Goal: Task Accomplishment & Management: Use online tool/utility

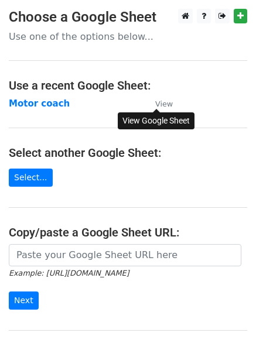
click at [160, 105] on small "View" at bounding box center [164, 103] width 18 height 9
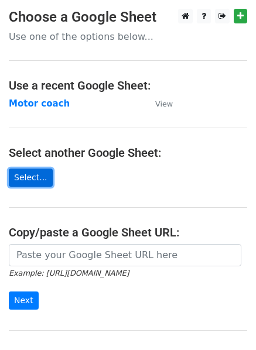
click at [19, 179] on link "Select..." at bounding box center [31, 177] width 44 height 18
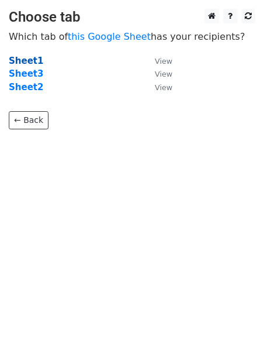
click at [28, 56] on strong "Sheet1" at bounding box center [26, 61] width 34 height 11
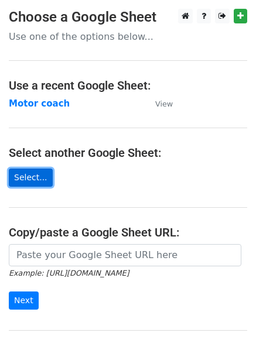
click at [33, 181] on link "Select..." at bounding box center [31, 177] width 44 height 18
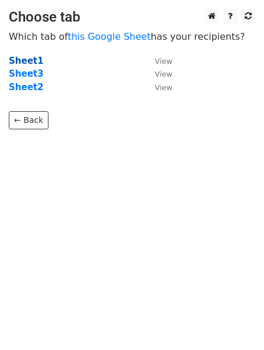
click at [16, 60] on strong "Sheet1" at bounding box center [26, 61] width 34 height 11
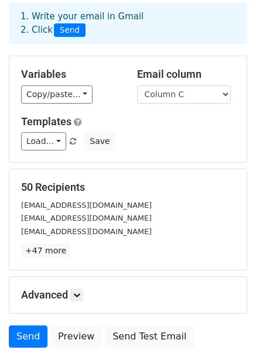
scroll to position [54, 0]
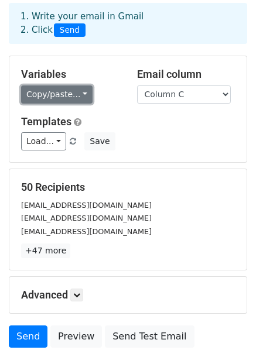
click at [44, 101] on link "Copy/paste..." at bounding box center [56, 94] width 71 height 18
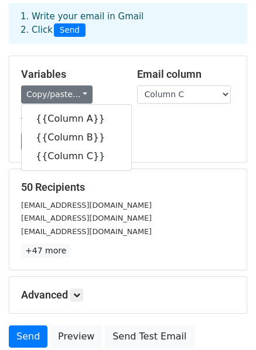
click at [33, 56] on div "Variables Copy/paste... {{Column A}} {{Column B}} {{Column C}} Email column Col…" at bounding box center [127, 109] width 237 height 106
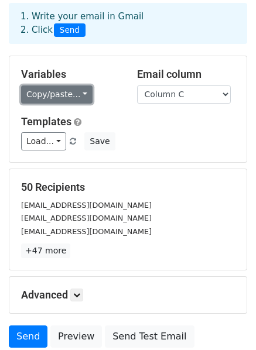
click at [63, 91] on link "Copy/paste..." at bounding box center [56, 94] width 71 height 18
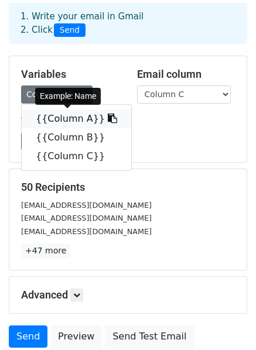
click at [59, 121] on link "{{Column A}}" at bounding box center [76, 118] width 109 height 19
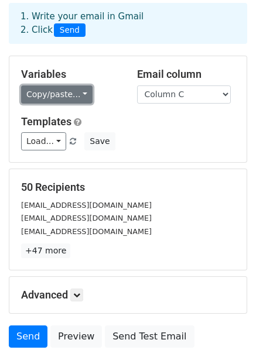
click at [52, 88] on link "Copy/paste..." at bounding box center [56, 94] width 71 height 18
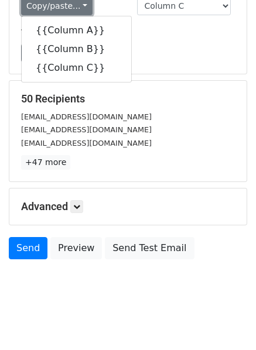
scroll to position [150, 0]
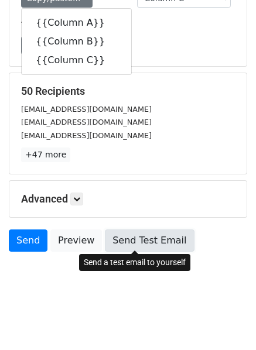
click at [118, 236] on link "Send Test Email" at bounding box center [149, 240] width 89 height 22
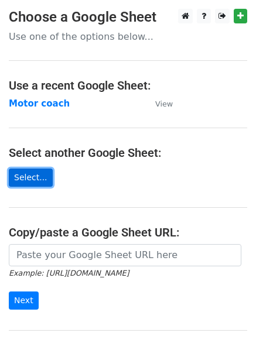
click at [22, 182] on link "Select..." at bounding box center [31, 177] width 44 height 18
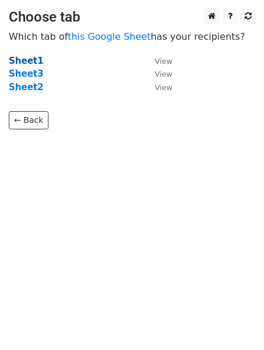
click at [35, 58] on strong "Sheet1" at bounding box center [26, 61] width 34 height 11
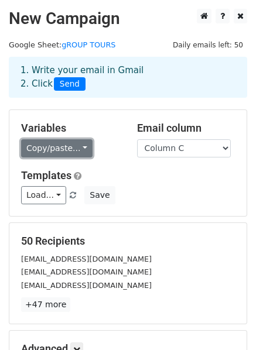
click at [34, 147] on link "Copy/paste..." at bounding box center [56, 148] width 71 height 18
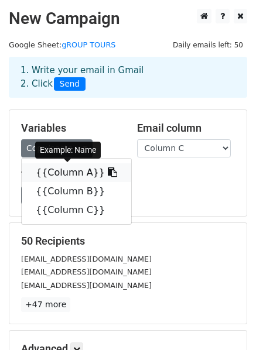
click at [49, 172] on link "{{Column A}}" at bounding box center [76, 172] width 109 height 19
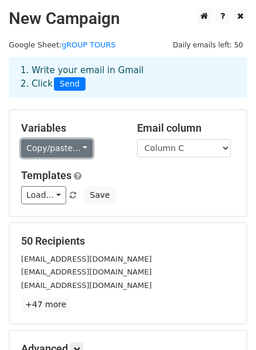
click at [69, 143] on link "Copy/paste..." at bounding box center [56, 148] width 71 height 18
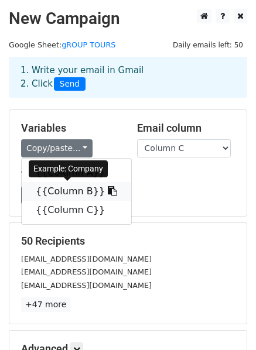
click at [59, 187] on link "{{Column B}}" at bounding box center [76, 191] width 109 height 19
